Goal: Task Accomplishment & Management: Complete application form

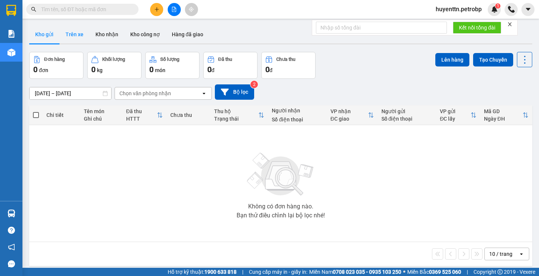
click at [64, 35] on button "Trên xe" at bounding box center [74, 34] width 30 height 18
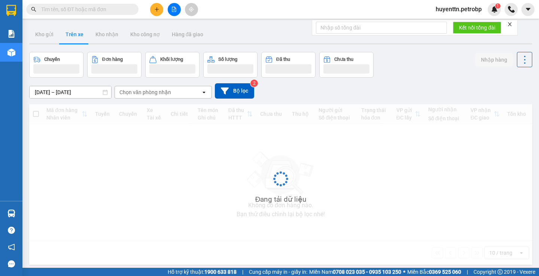
click at [43, 93] on input "[DATE] – [DATE]" at bounding box center [71, 92] width 82 height 12
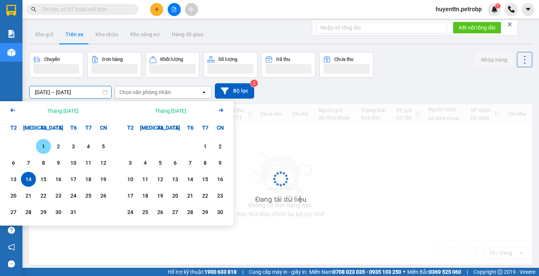
drag, startPoint x: 41, startPoint y: 147, endPoint x: 43, endPoint y: 131, distance: 16.3
click at [41, 147] on div "1" at bounding box center [43, 146] width 10 height 9
click at [65, 94] on input "[DATE] – / /" at bounding box center [71, 92] width 82 height 12
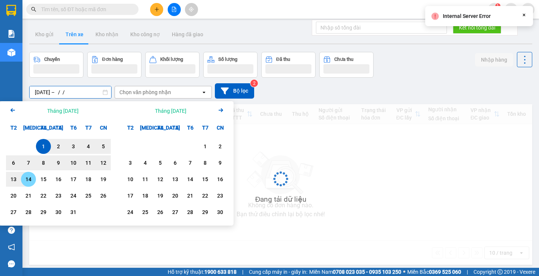
click at [27, 181] on div "14" at bounding box center [28, 179] width 10 height 9
type input "[DATE] – [DATE]"
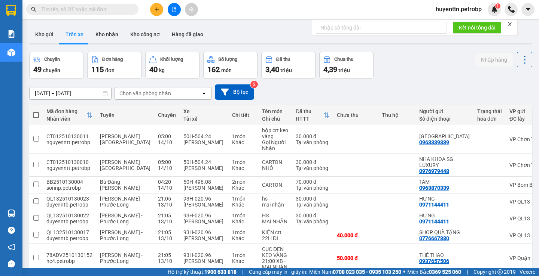
click at [143, 94] on div "Chọn văn phòng nhận" at bounding box center [145, 93] width 52 height 7
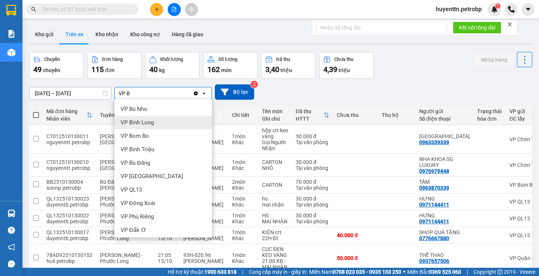
type input "VP B"
click at [140, 123] on span "VP Bình Long" at bounding box center [136, 122] width 33 height 7
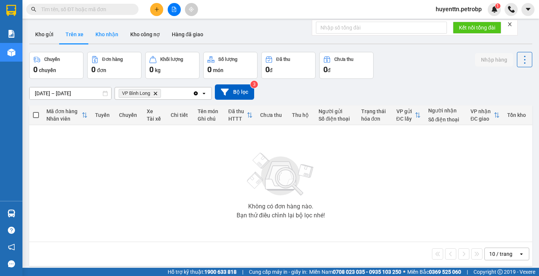
click at [117, 36] on button "Kho nhận" at bounding box center [106, 34] width 35 height 18
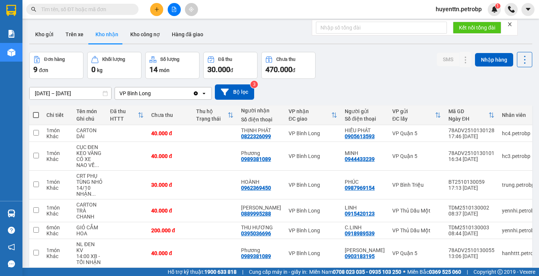
click at [42, 94] on input "[DATE] – [DATE]" at bounding box center [71, 94] width 82 height 12
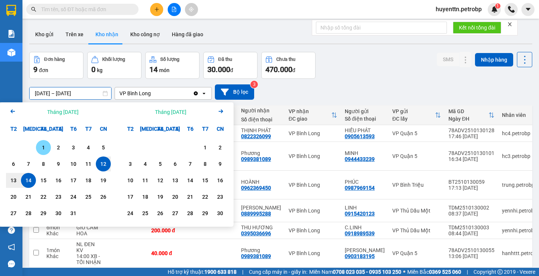
click at [45, 151] on div "1" at bounding box center [43, 147] width 10 height 9
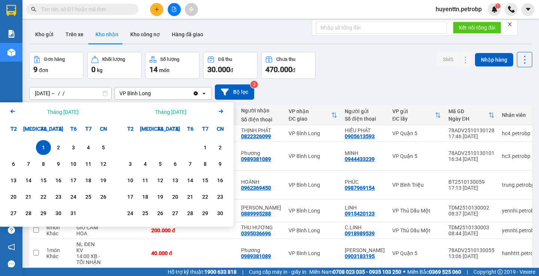
click at [68, 91] on input "[DATE] – / /" at bounding box center [71, 94] width 82 height 12
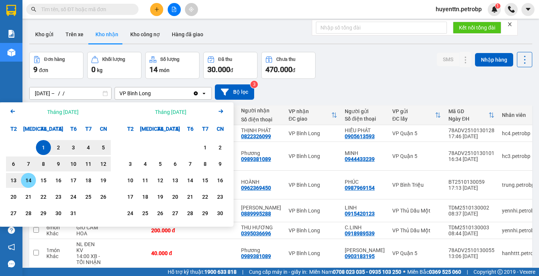
click at [31, 177] on div "14" at bounding box center [28, 180] width 10 height 9
type input "[DATE] – [DATE]"
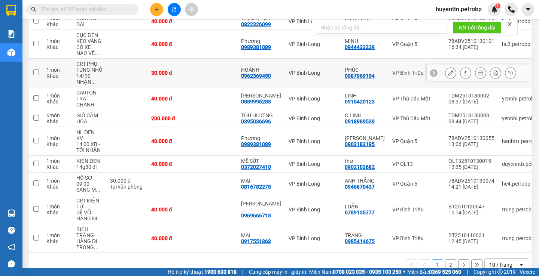
scroll to position [131, 0]
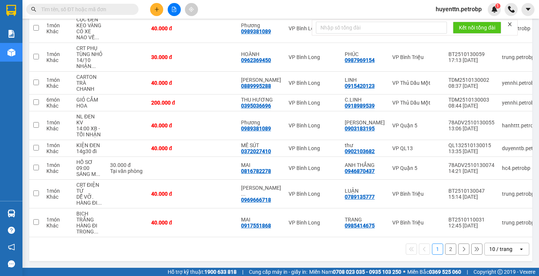
click at [438, 249] on div "1 2 10 / trang open" at bounding box center [280, 249] width 497 height 13
click at [445, 248] on button "2" at bounding box center [450, 249] width 11 height 11
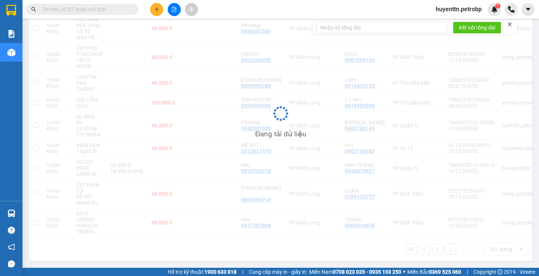
scroll to position [34, 0]
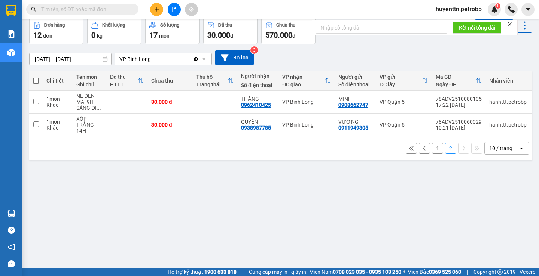
click at [432, 152] on button "1" at bounding box center [437, 148] width 11 height 11
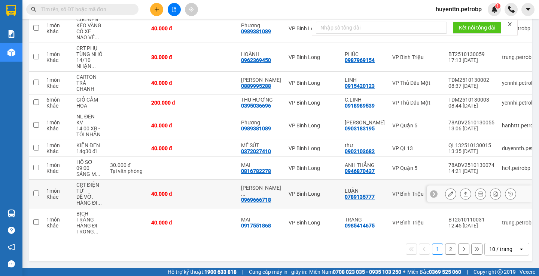
scroll to position [19, 0]
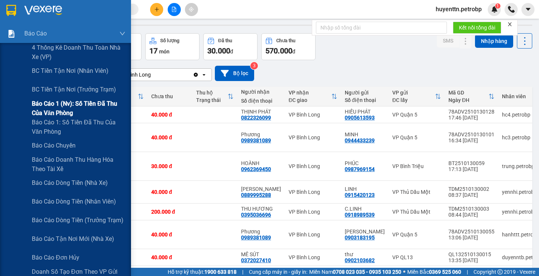
click at [72, 108] on span "Báo cáo 1 (nv): Số tiền đã thu của văn phòng" at bounding box center [78, 108] width 93 height 19
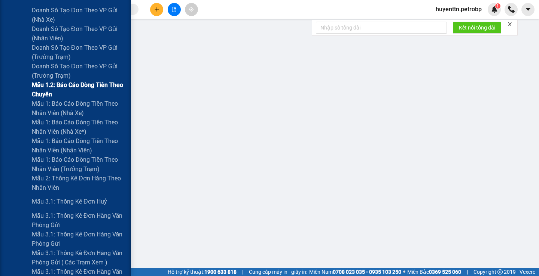
scroll to position [299, 0]
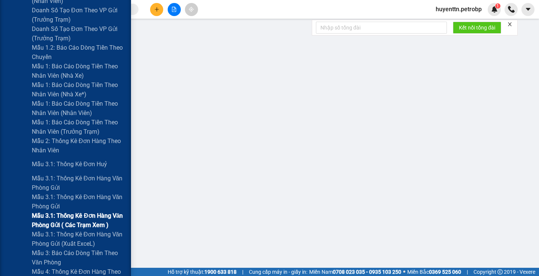
click at [52, 212] on span "Mẫu 3.1: Thống kê đơn hàng văn phòng gửi ( các trạm xem )" at bounding box center [78, 220] width 93 height 19
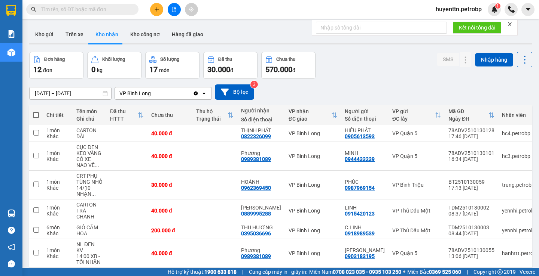
click at [90, 5] on input "text" at bounding box center [85, 9] width 88 height 8
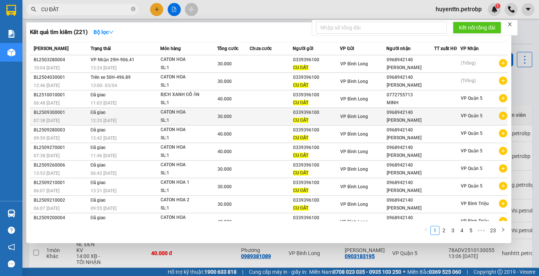
type input "CU ĐẤT"
click at [499, 118] on icon "plus-circle" at bounding box center [503, 116] width 8 height 8
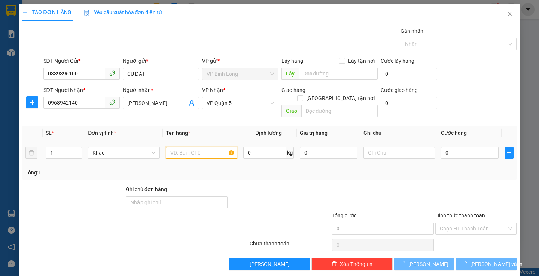
click at [191, 147] on input "text" at bounding box center [201, 153] width 71 height 12
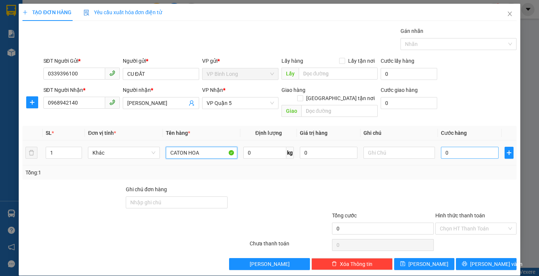
type input "CATON HOA"
click at [448, 147] on input "0" at bounding box center [470, 153] width 58 height 12
type input "3"
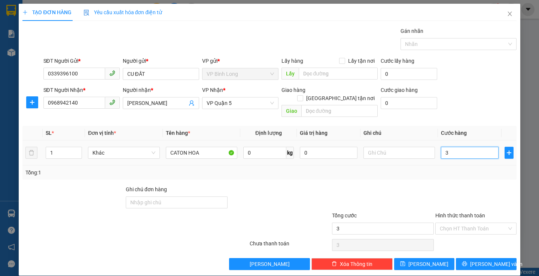
type input "30"
type input "300"
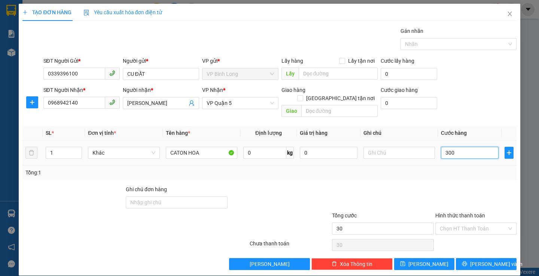
type input "300"
type input "3.000"
type input "30.000"
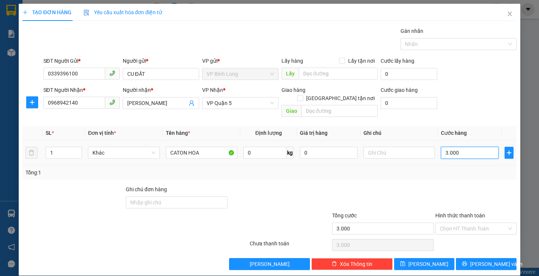
type input "30.000"
drag, startPoint x: 480, startPoint y: 216, endPoint x: 473, endPoint y: 226, distance: 12.3
click at [479, 223] on input "Hình thức thanh toán" at bounding box center [472, 228] width 67 height 11
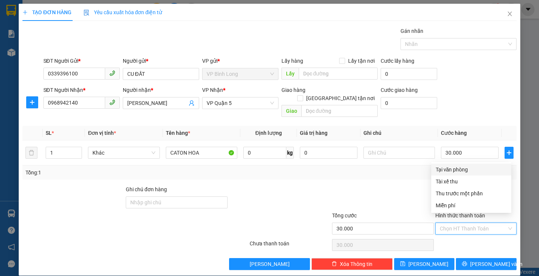
click at [450, 170] on div "Tại văn phòng" at bounding box center [470, 170] width 71 height 8
type input "0"
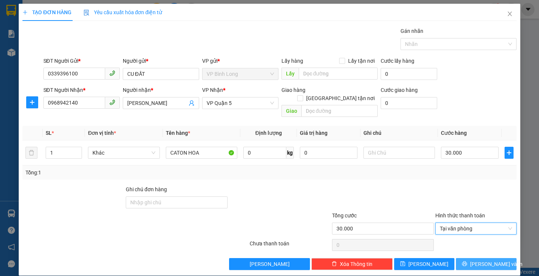
click at [472, 258] on button "[PERSON_NAME] và In" at bounding box center [486, 264] width 60 height 12
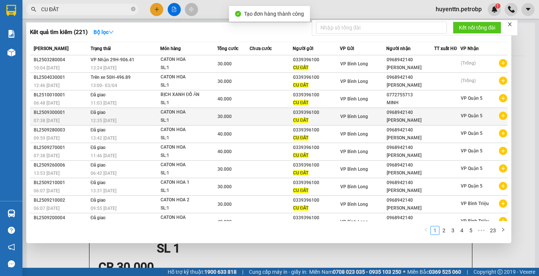
scroll to position [10, 0]
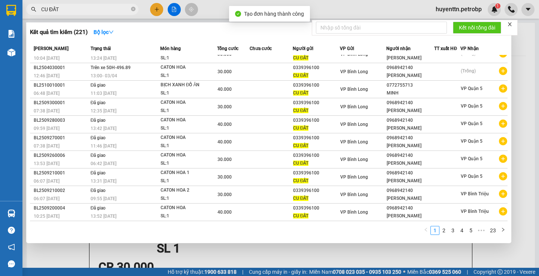
click at [521, 180] on div at bounding box center [269, 138] width 539 height 276
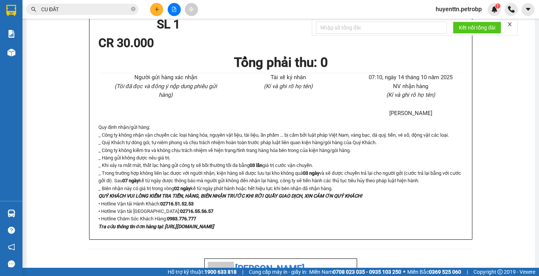
scroll to position [0, 0]
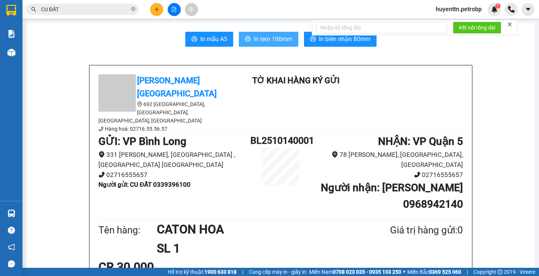
click at [270, 42] on span "In tem 100mm" at bounding box center [273, 38] width 39 height 9
